Goal: Transaction & Acquisition: Book appointment/travel/reservation

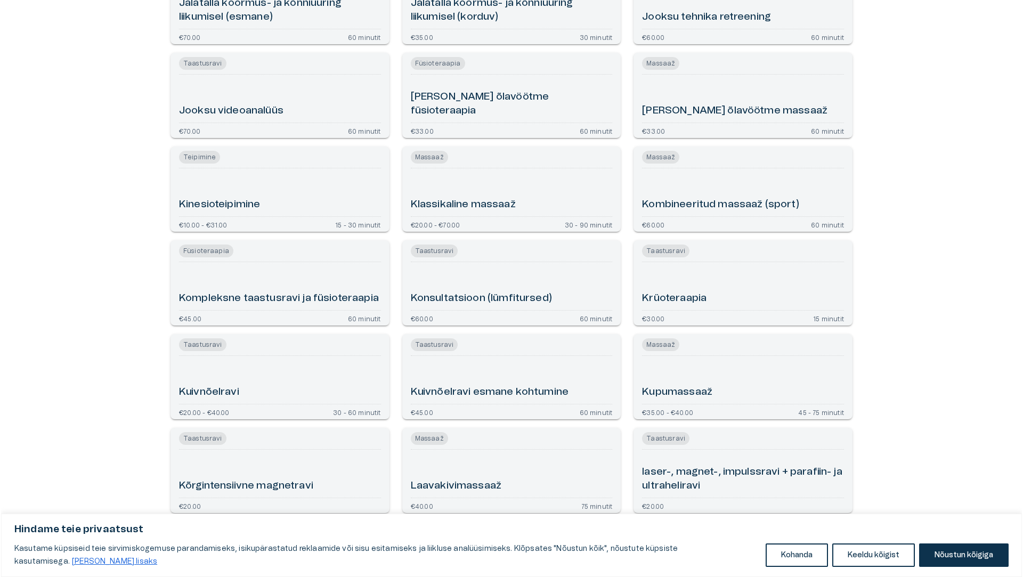
scroll to position [1066, 0]
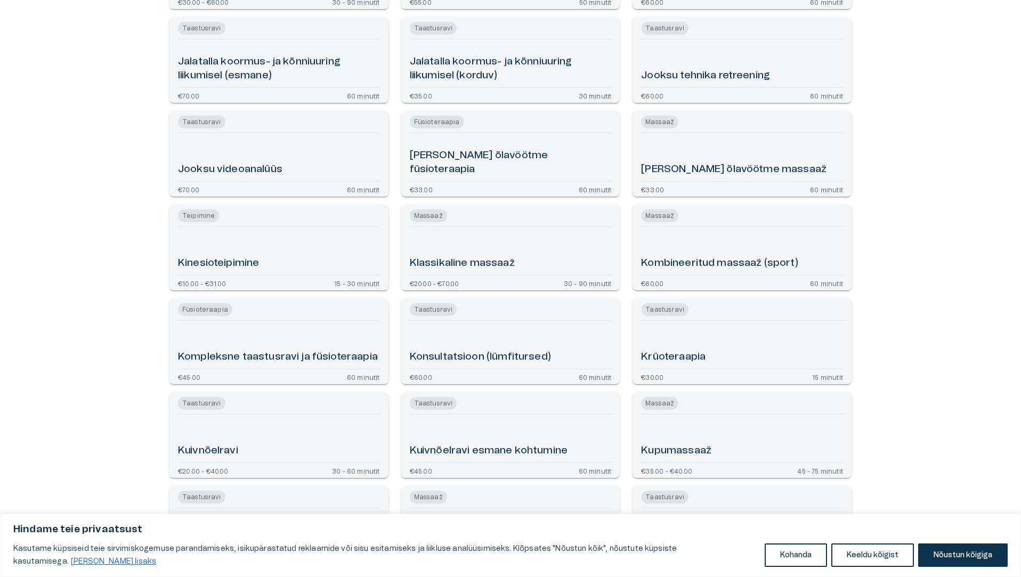
click at [474, 261] on h6 "Klassikaline massaaž" at bounding box center [462, 263] width 105 height 14
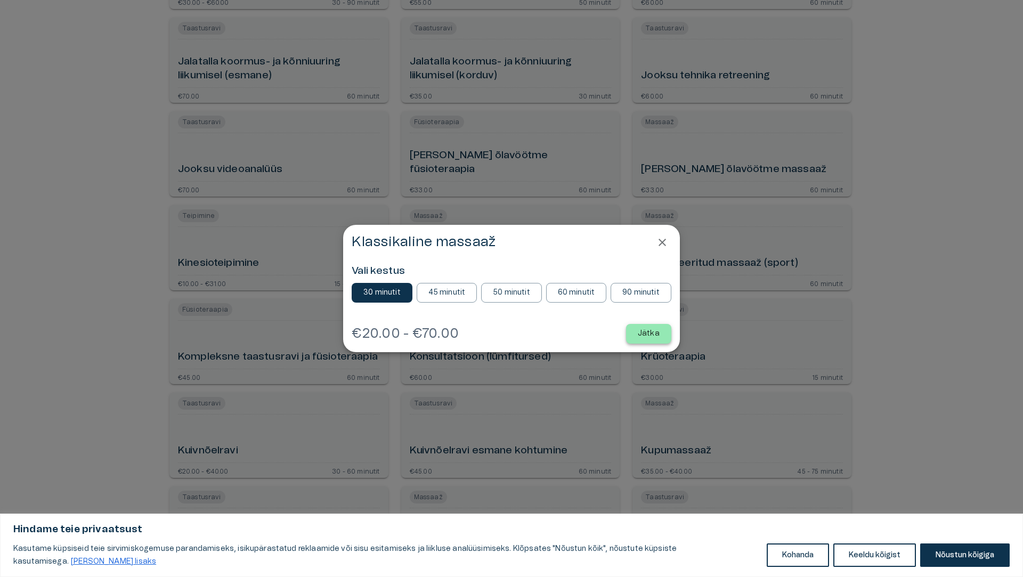
click at [644, 332] on p "Jätka" at bounding box center [649, 333] width 22 height 11
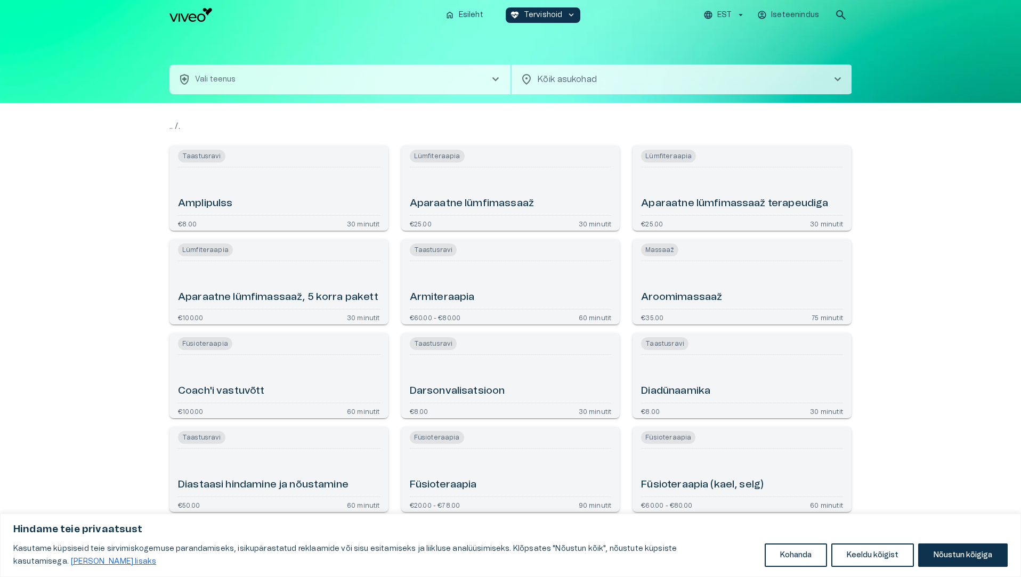
scroll to position [1139, 0]
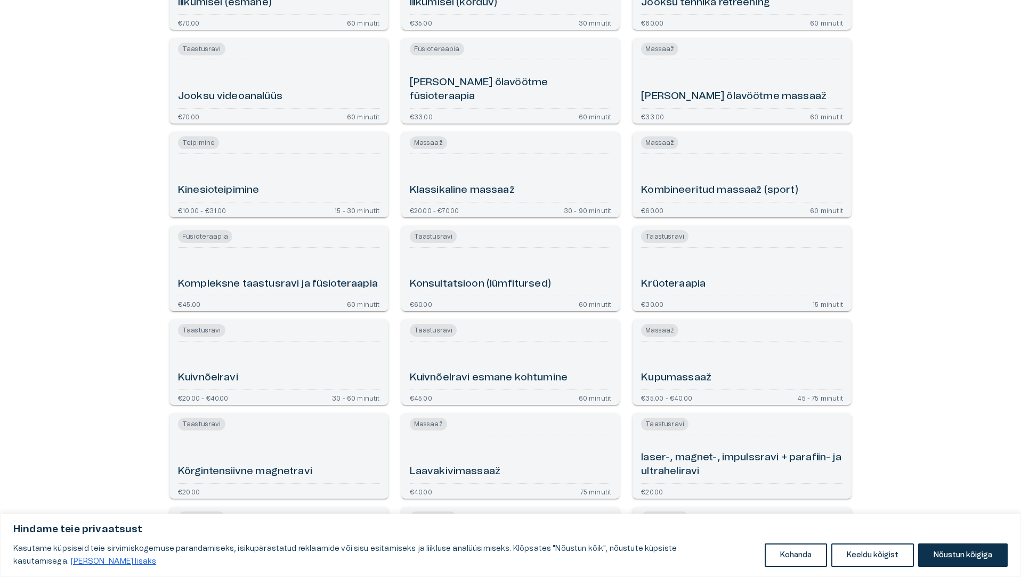
click at [690, 93] on h6 "[PERSON_NAME] õlavöötme massaaž" at bounding box center [733, 97] width 185 height 14
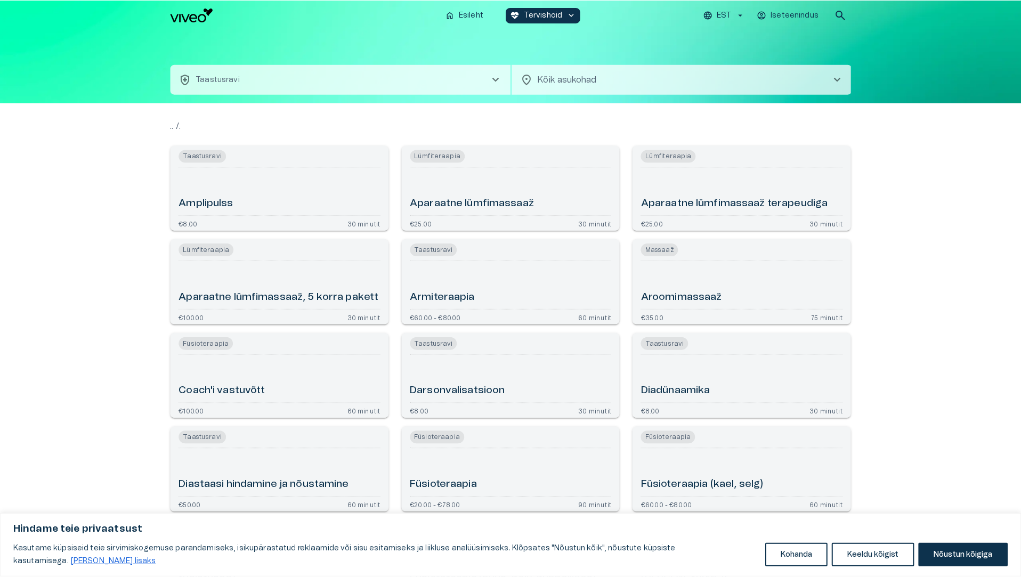
scroll to position [1212, 0]
